Goal: Transaction & Acquisition: Purchase product/service

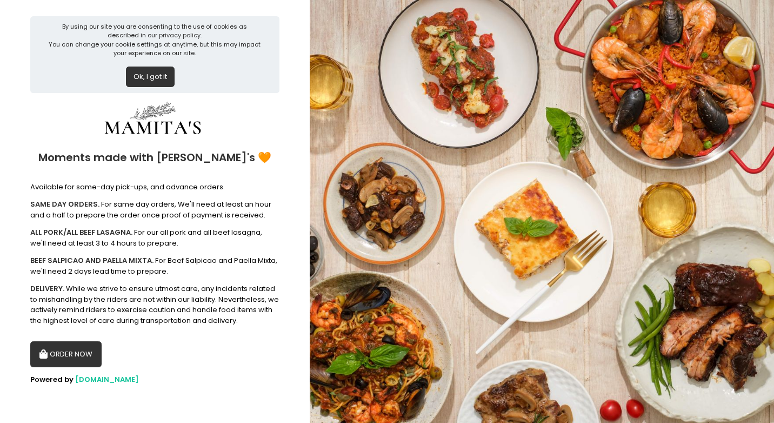
click at [90, 347] on button "ORDER NOW" at bounding box center [65, 354] width 71 height 26
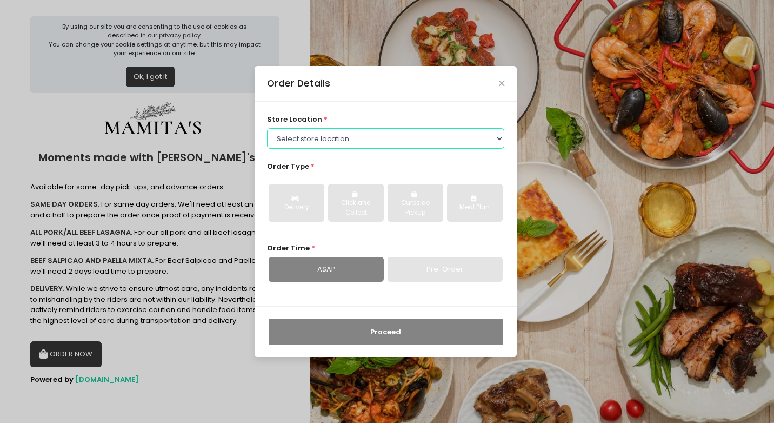
click at [418, 131] on select "Select store location Mamitas PH - [GEOGRAPHIC_DATA] Mamitas PH - [GEOGRAPHIC_D…" at bounding box center [386, 138] width 238 height 21
select select "65ad40693dc37ee8b8129aca"
click at [267, 128] on select "Select store location Mamitas PH - [GEOGRAPHIC_DATA] Mamitas PH - [GEOGRAPHIC_D…" at bounding box center [386, 138] width 238 height 21
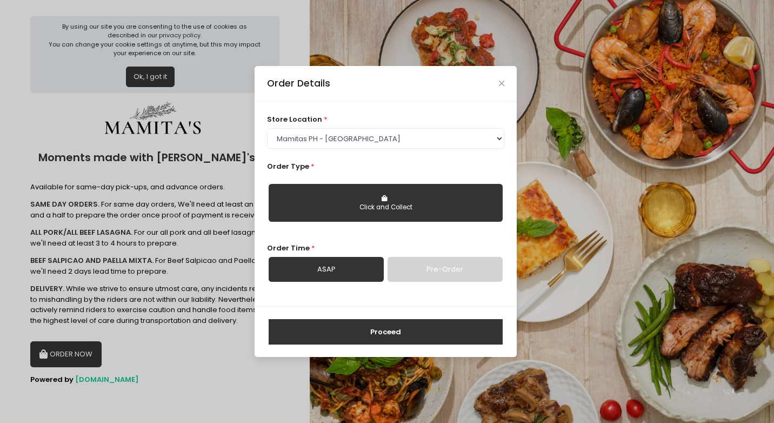
click at [411, 201] on button "Click and Collect" at bounding box center [386, 203] width 234 height 38
click at [348, 277] on link "ASAP" at bounding box center [326, 269] width 115 height 25
click at [424, 268] on link "Pre-Order" at bounding box center [445, 269] width 115 height 25
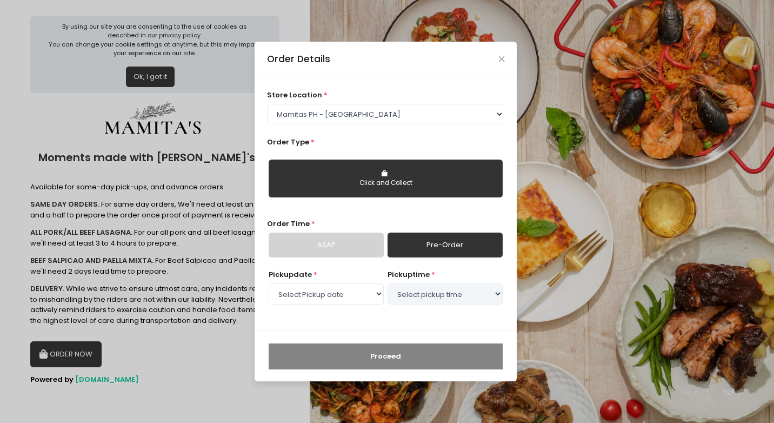
select select "[DATE]"
click at [354, 252] on link "ASAP" at bounding box center [326, 244] width 115 height 25
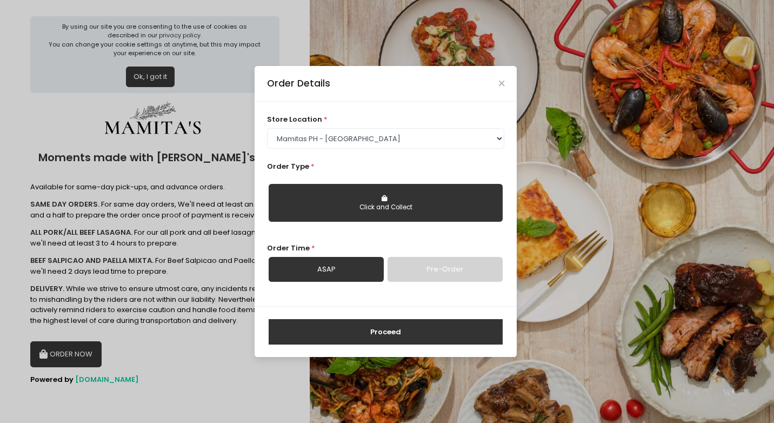
click at [354, 252] on div "Order Time * ASAP Pre-Order" at bounding box center [386, 262] width 238 height 39
click at [425, 269] on link "Pre-Order" at bounding box center [445, 269] width 115 height 25
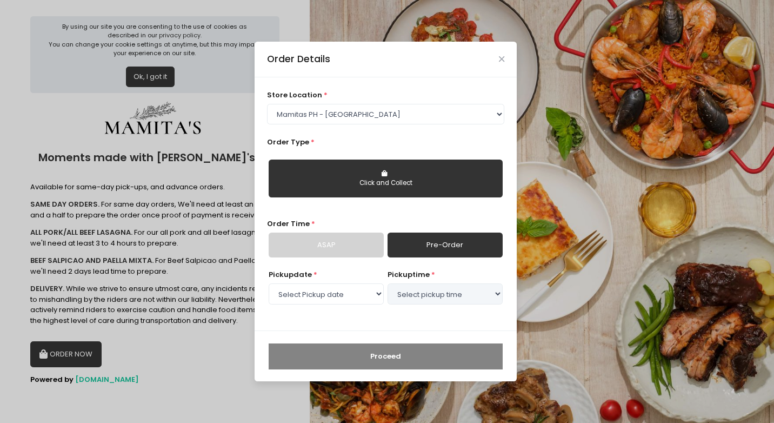
select select "[DATE]"
click at [372, 290] on select "Select Pickup date [DATE] [DATE] [DATE] [DATE] [DATE] [DATE] [DATE] [DATE] [DAT…" at bounding box center [326, 293] width 115 height 21
